Goal: Task Accomplishment & Management: Use online tool/utility

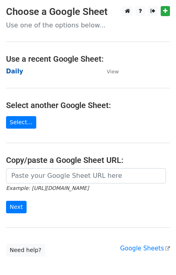
click at [15, 73] on strong "Daily" at bounding box center [14, 71] width 17 height 7
click at [18, 74] on strong "Daily" at bounding box center [14, 71] width 17 height 7
click at [17, 73] on strong "Daily" at bounding box center [14, 71] width 17 height 7
click at [14, 73] on strong "Daily" at bounding box center [14, 71] width 17 height 7
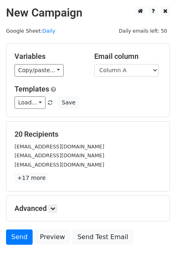
scroll to position [37, 0]
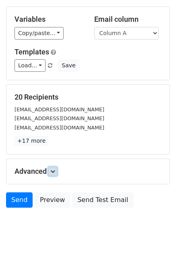
click at [55, 170] on icon at bounding box center [52, 171] width 5 height 5
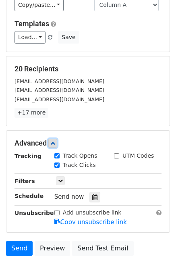
scroll to position [107, 0]
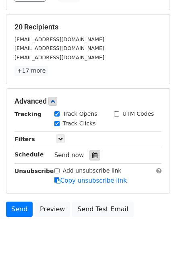
click at [89, 150] on div at bounding box center [94, 155] width 11 height 10
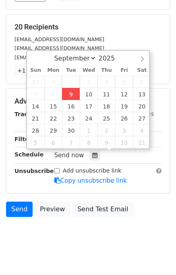
type input "2025-09-09 15:37"
type input "03"
type input "37"
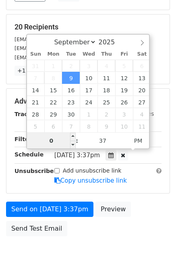
type input "03"
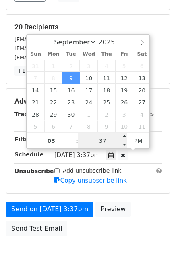
click at [93, 145] on input "37" at bounding box center [102, 140] width 49 height 16
type input "40"
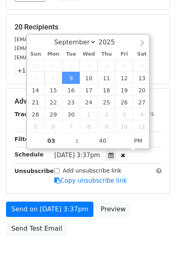
type input "2025-09-09 15:40"
click at [149, 213] on div "Send on Sep 9 at 3:37pm Preview Send Test Email" at bounding box center [88, 220] width 176 height 39
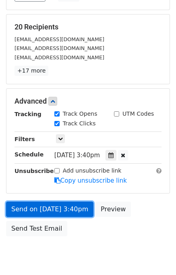
click at [56, 208] on link "Send on Sep 9 at 3:40pm" at bounding box center [49, 208] width 87 height 15
click at [55, 207] on link "Send on Sep 9 at 3:40pm" at bounding box center [49, 208] width 87 height 15
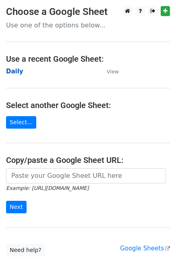
click at [15, 72] on strong "Daily" at bounding box center [14, 71] width 17 height 7
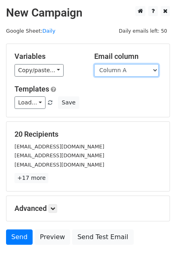
click at [120, 70] on select "Column A Column B Column C Column D Column E" at bounding box center [126, 70] width 64 height 12
select select "Column B"
click at [94, 64] on select "Column A Column B Column C Column D Column E" at bounding box center [126, 70] width 64 height 12
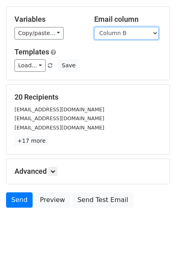
scroll to position [37, 0]
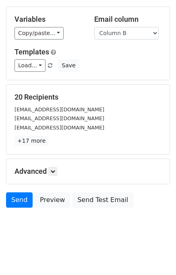
click at [56, 165] on div "Advanced Tracking Track Opens UTM Codes Track Clicks Filters Only include sprea…" at bounding box center [87, 171] width 163 height 25
click at [55, 169] on icon at bounding box center [52, 171] width 5 height 5
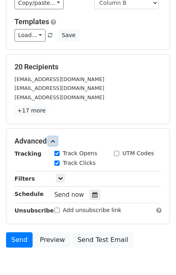
scroll to position [105, 0]
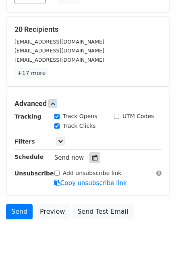
click at [92, 157] on icon at bounding box center [94, 158] width 5 height 6
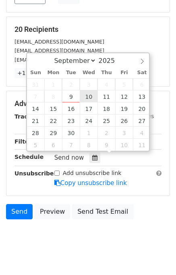
type input "2025-09-10 12:00"
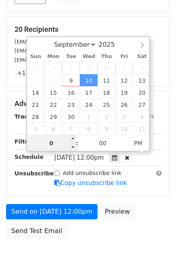
type input "02"
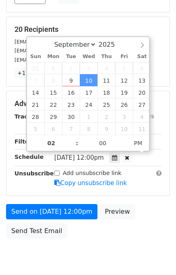
type input "2025-09-10 14:00"
click at [145, 217] on div "Send on Sep 10 at 12:00pm Preview Send Test Email" at bounding box center [88, 223] width 176 height 39
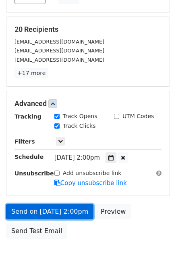
click at [38, 208] on link "Send on Sep 10 at 2:00pm" at bounding box center [49, 211] width 87 height 15
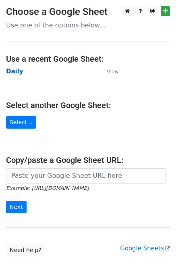
click at [14, 70] on strong "Daily" at bounding box center [14, 71] width 17 height 7
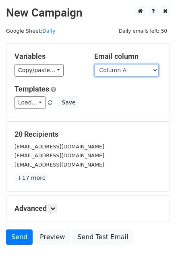
click at [134, 70] on select "Column A Column B Column C Column D Column E" at bounding box center [126, 70] width 64 height 12
select select "Column C"
click at [94, 64] on select "Column A Column B Column C Column D Column E" at bounding box center [126, 70] width 64 height 12
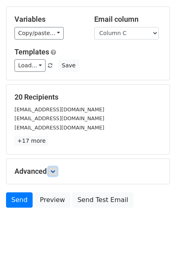
click at [56, 173] on link at bounding box center [52, 171] width 9 height 9
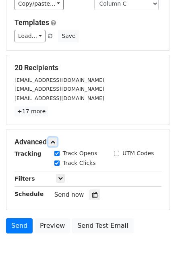
scroll to position [97, 0]
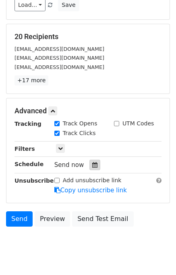
click at [91, 167] on div at bounding box center [94, 164] width 11 height 10
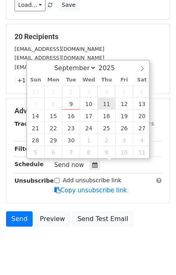
type input "2025-09-11 12:00"
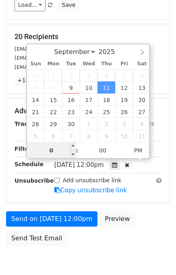
type input "03"
type input "2025-09-11 15:00"
click at [142, 218] on div "Send on Sep 11 at 12:00pm Preview Send Test Email" at bounding box center [88, 230] width 176 height 39
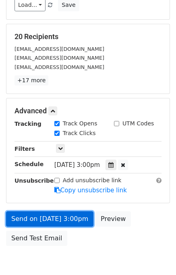
click at [65, 219] on link "Send on Sep 11 at 3:00pm" at bounding box center [49, 218] width 87 height 15
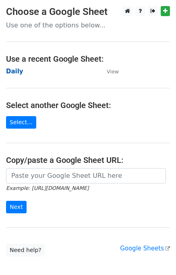
click at [12, 69] on strong "Daily" at bounding box center [14, 71] width 17 height 7
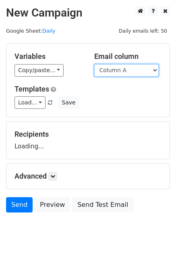
click at [126, 71] on select "Column A Column B Column C Column D Column E" at bounding box center [126, 70] width 64 height 12
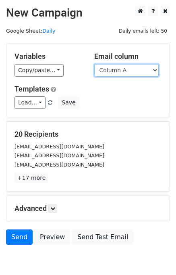
drag, startPoint x: 124, startPoint y: 68, endPoint x: 124, endPoint y: 74, distance: 6.0
click at [124, 68] on select "Column A Column B Column C Column D Column E" at bounding box center [126, 70] width 64 height 12
select select "Column D"
click at [94, 64] on select "Column A Column B Column C Column D Column E" at bounding box center [126, 70] width 64 height 12
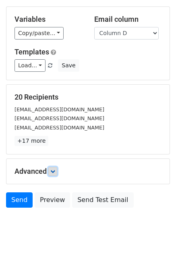
click at [57, 169] on link at bounding box center [52, 171] width 9 height 9
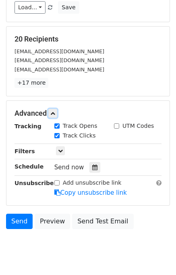
scroll to position [100, 0]
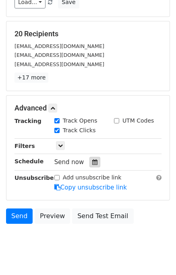
click at [89, 164] on div at bounding box center [94, 162] width 11 height 10
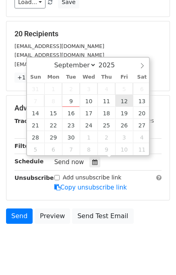
type input "2025-09-12 12:00"
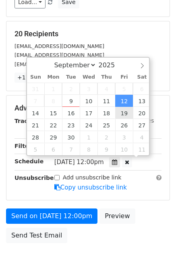
scroll to position [0, 0]
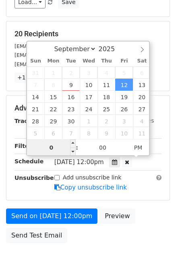
type input "04"
type input "2025-09-12 16:00"
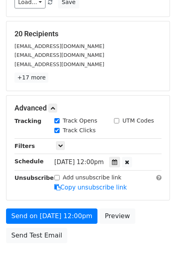
click at [147, 214] on div "Send on Sep 12 at 12:00pm Preview Send Test Email" at bounding box center [88, 227] width 176 height 39
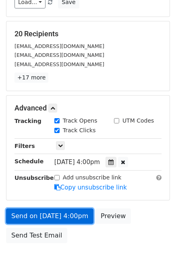
click at [74, 214] on link "Send on Sep 12 at 4:00pm" at bounding box center [49, 215] width 87 height 15
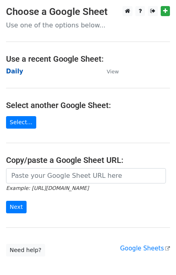
click at [14, 73] on strong "Daily" at bounding box center [14, 71] width 17 height 7
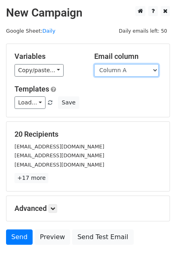
click at [129, 71] on select "Column A Column B Column C Column D Column E" at bounding box center [126, 70] width 64 height 12
select select "Column E"
click at [94, 64] on select "Column A Column B Column C Column D Column E" at bounding box center [126, 70] width 64 height 12
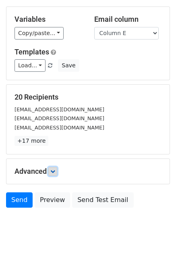
click at [55, 170] on icon at bounding box center [52, 171] width 5 height 5
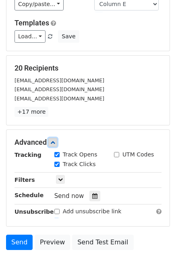
scroll to position [103, 0]
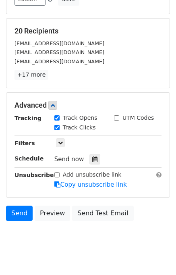
click at [93, 163] on div at bounding box center [94, 159] width 11 height 10
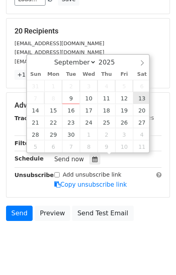
type input "2025-09-13 12:00"
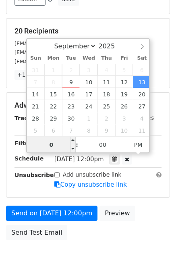
type input "05"
type input "2025-09-13 17:00"
click at [141, 219] on div "Send on Sep 13 at 12:00pm Preview Send Test Email" at bounding box center [88, 224] width 176 height 39
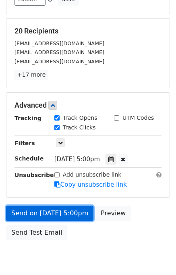
click at [55, 210] on link "Send on Sep 13 at 5:00pm" at bounding box center [49, 212] width 87 height 15
